Goal: Task Accomplishment & Management: Use online tool/utility

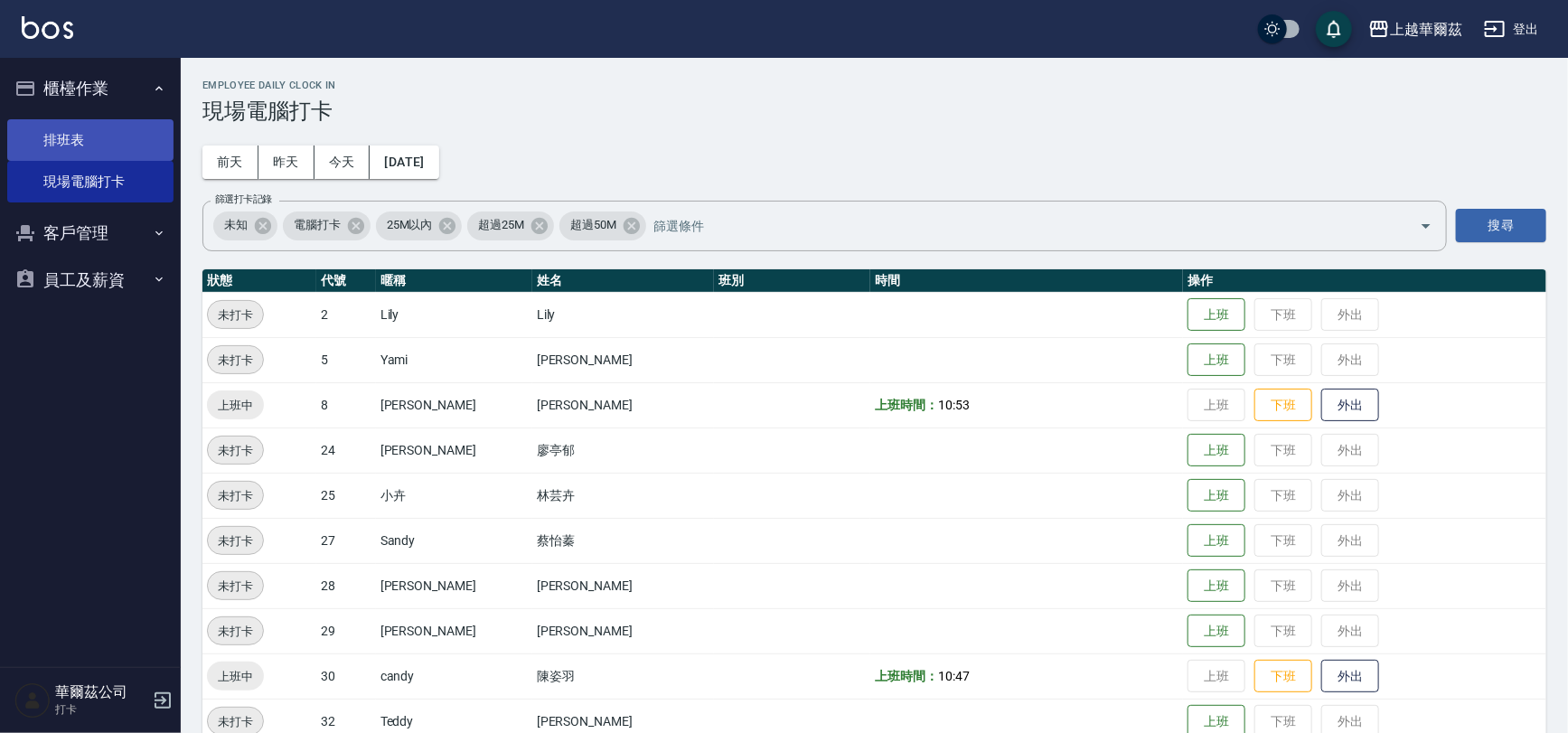
click at [99, 140] on link "排班表" at bounding box center [90, 139] width 166 height 42
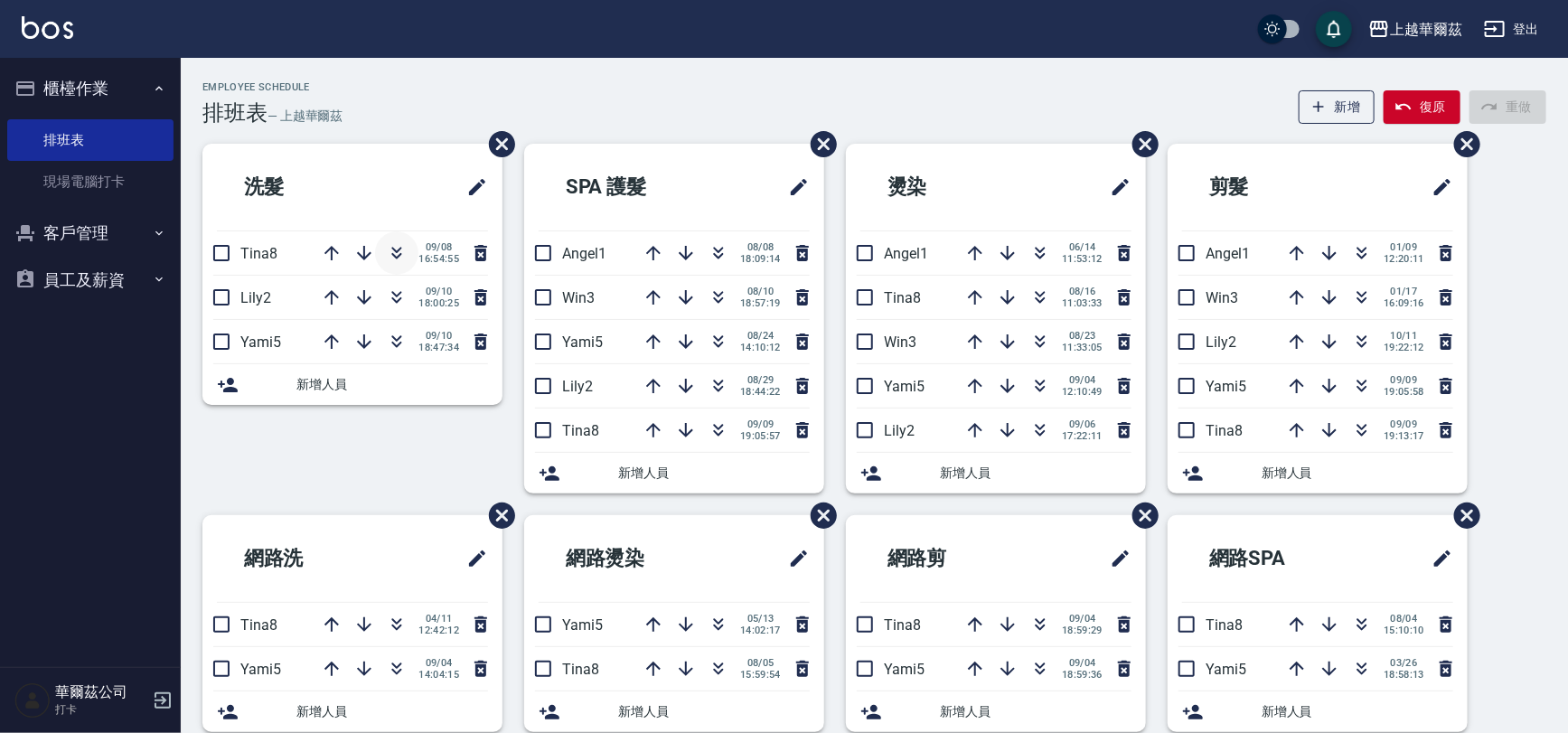
click at [393, 242] on icon "button" at bounding box center [396, 252] width 21 height 21
click at [83, 186] on link "現場電腦打卡" at bounding box center [90, 181] width 166 height 42
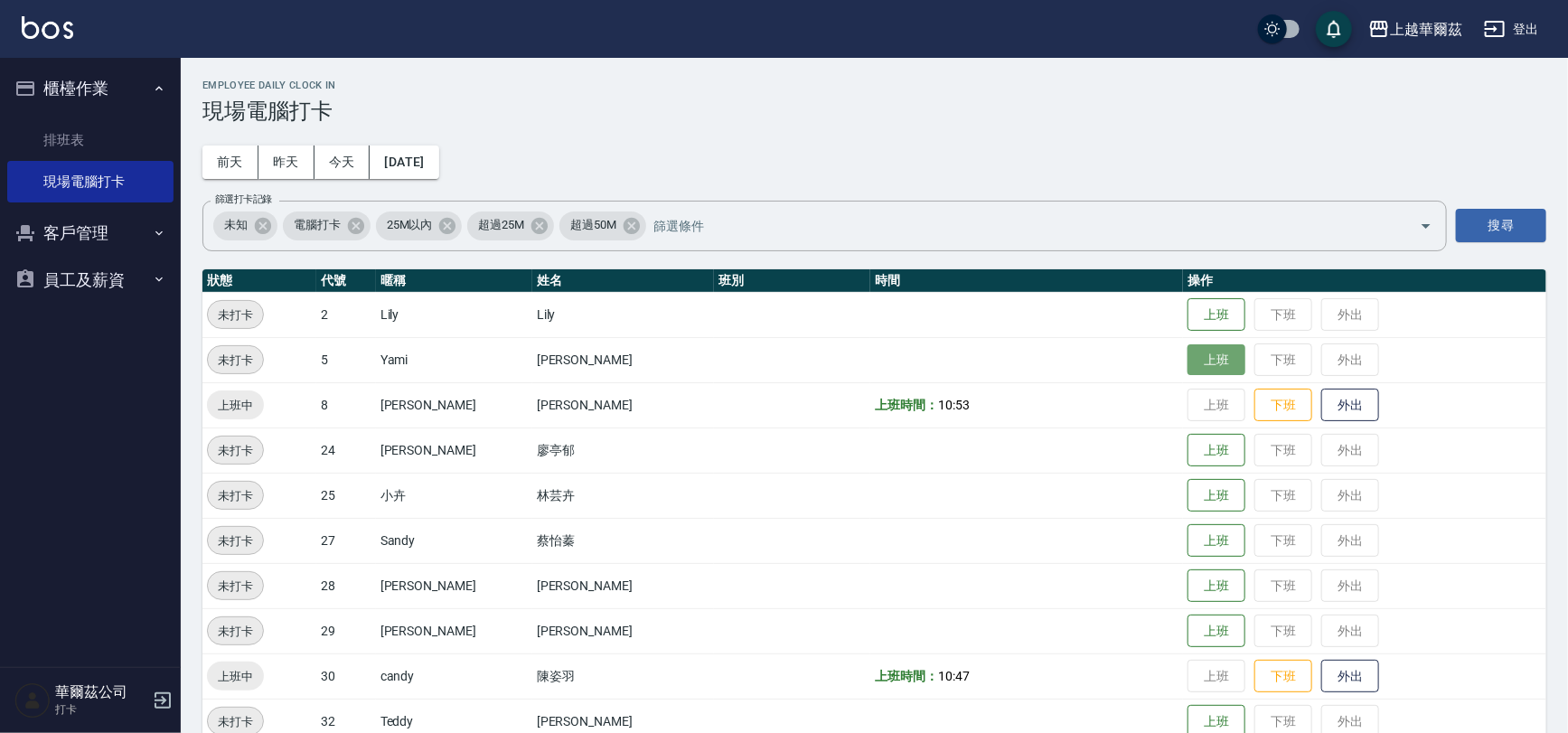
click at [1188, 358] on button "上班" at bounding box center [1216, 360] width 58 height 31
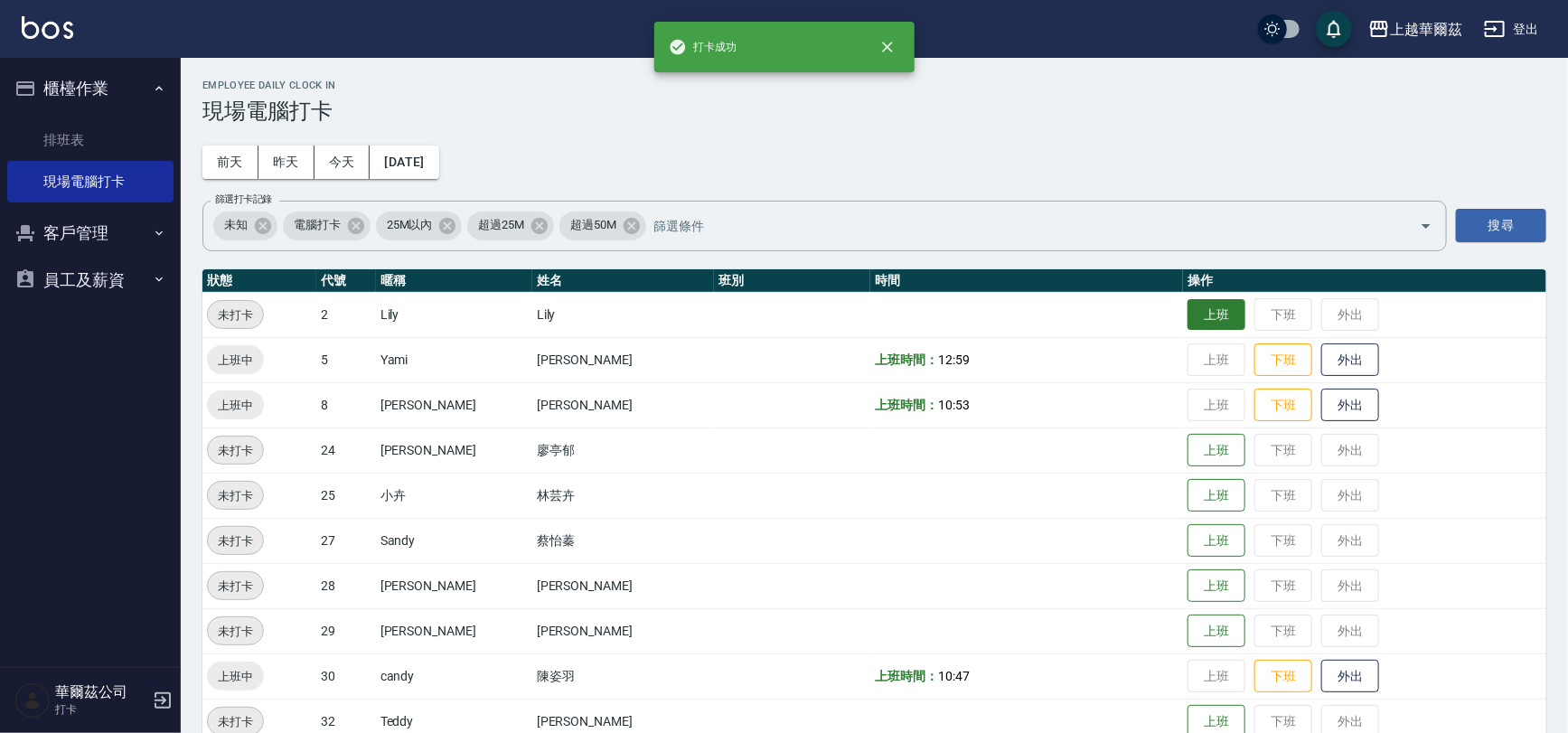
click at [1200, 308] on button "上班" at bounding box center [1216, 315] width 58 height 31
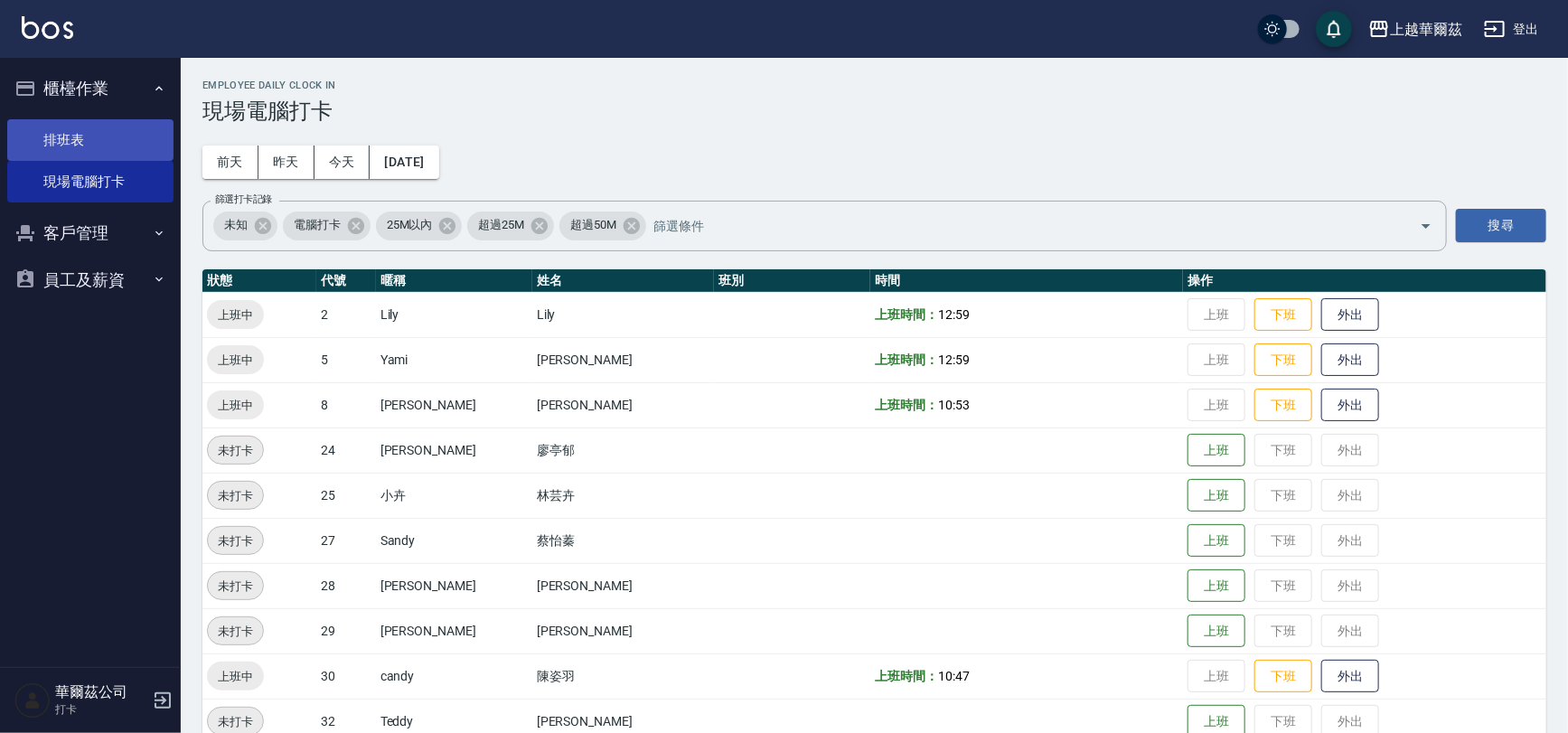
click at [72, 140] on link "排班表" at bounding box center [90, 139] width 166 height 42
